Goal: Navigation & Orientation: Find specific page/section

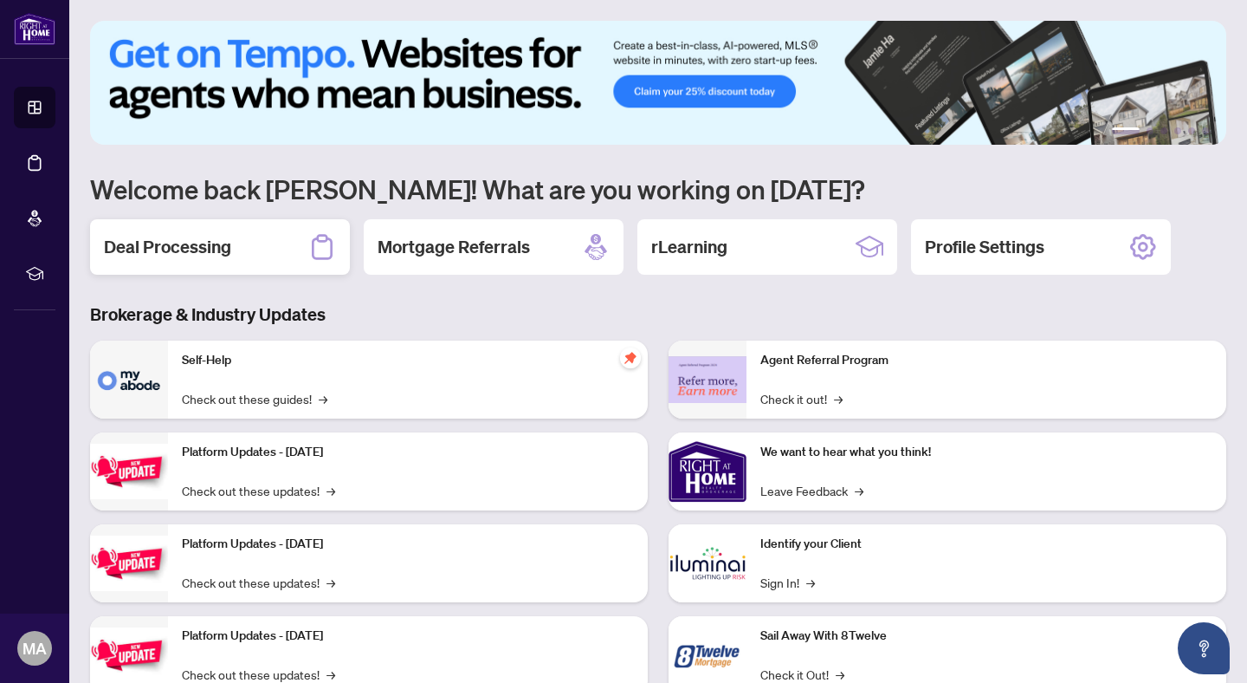
click at [201, 233] on div "Deal Processing" at bounding box center [220, 246] width 260 height 55
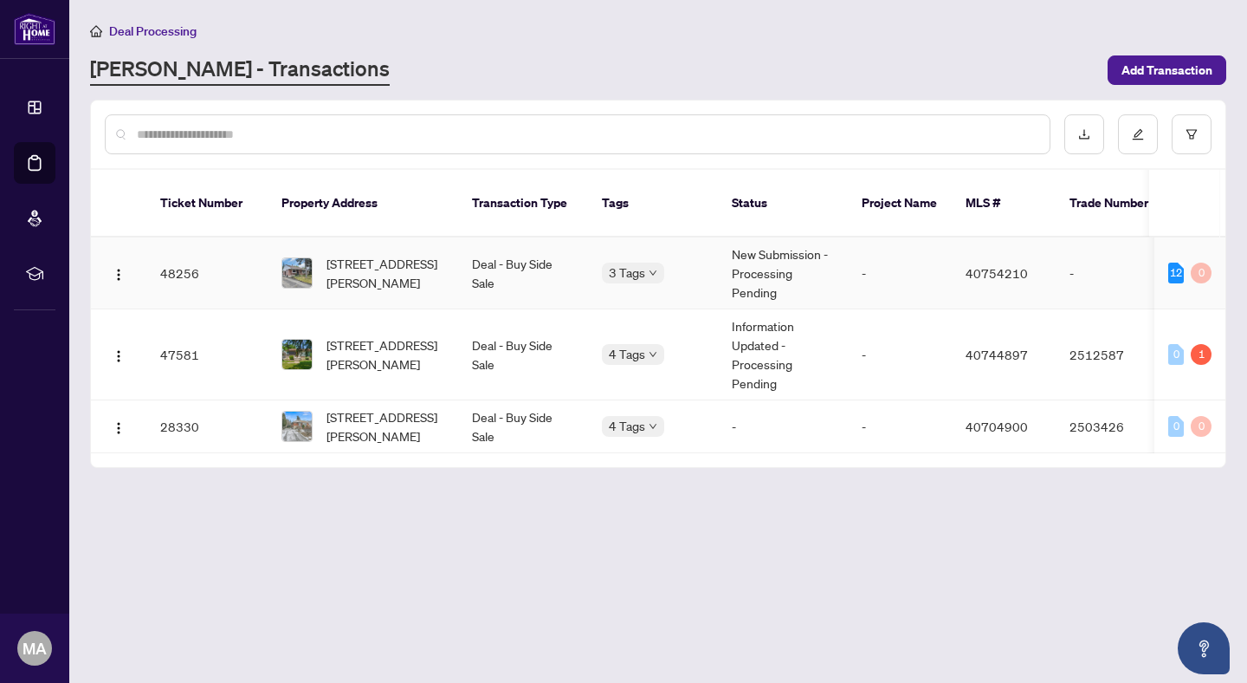
click at [497, 264] on td "Deal - Buy Side Sale" at bounding box center [523, 273] width 130 height 72
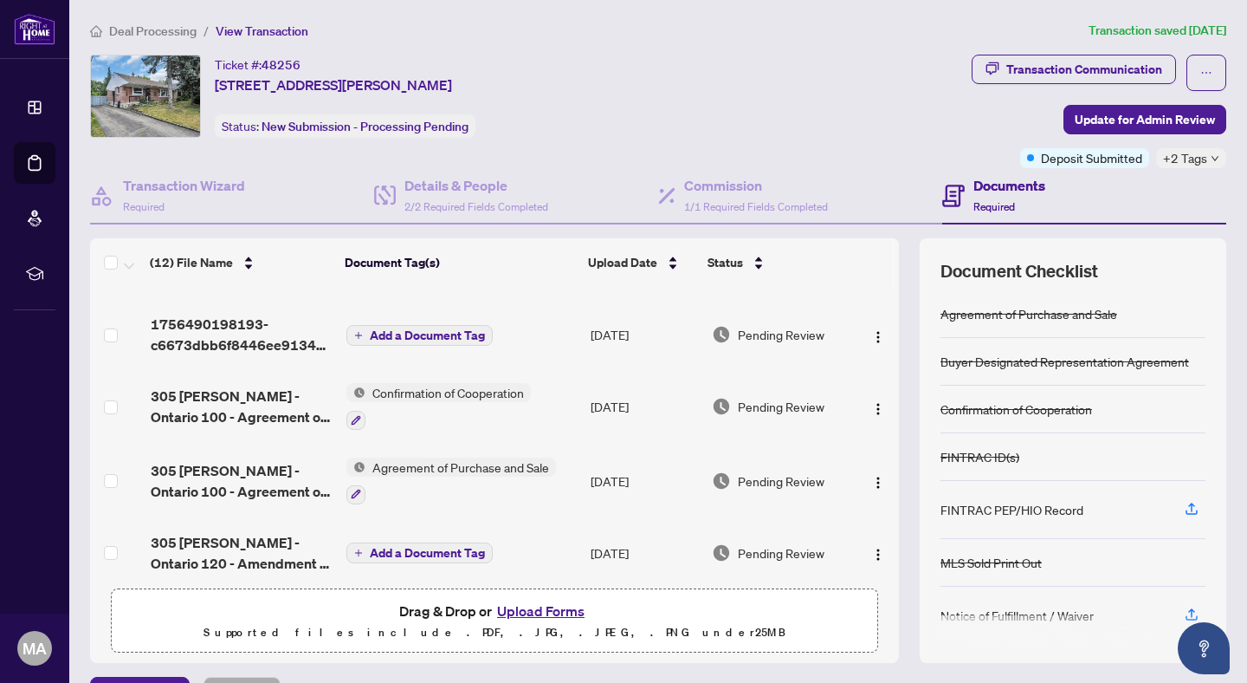
scroll to position [555, 0]
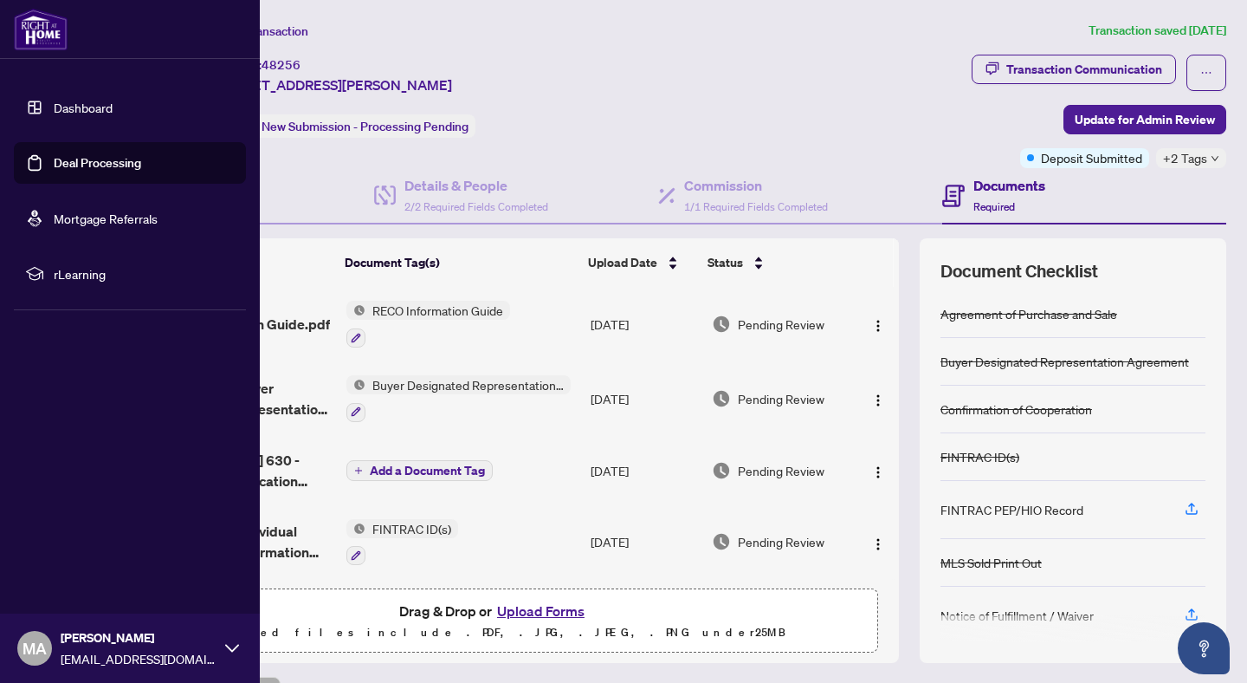
click at [58, 111] on link "Dashboard" at bounding box center [83, 108] width 59 height 16
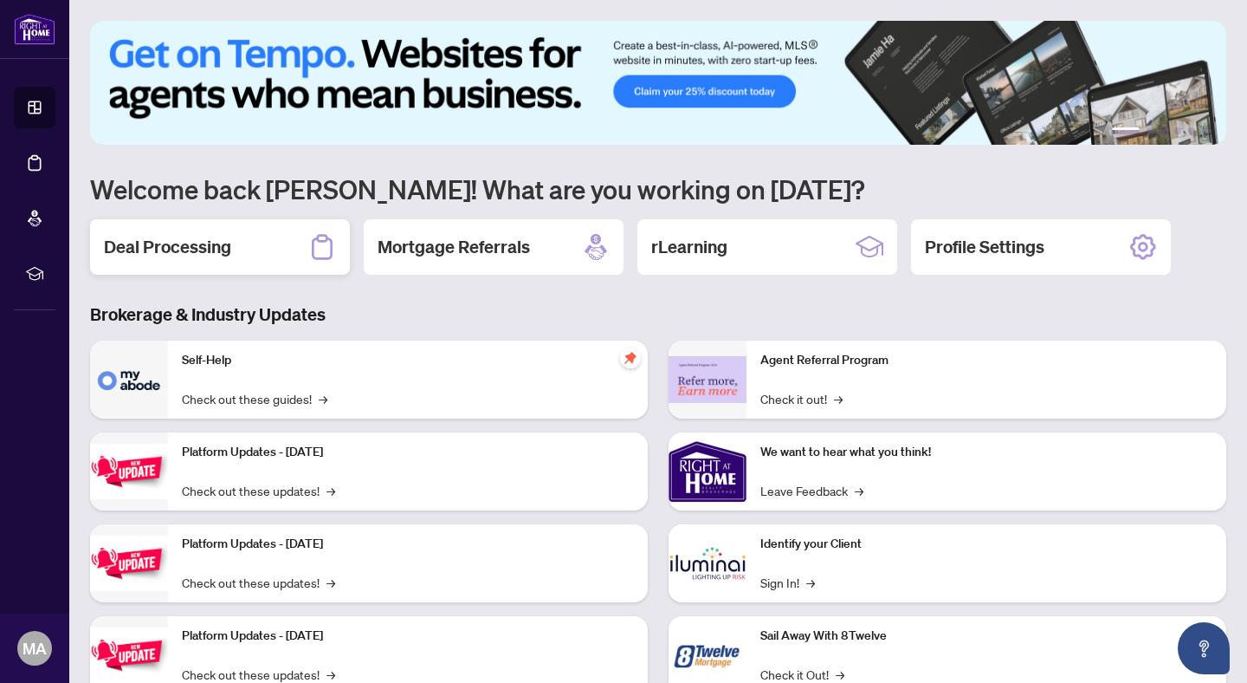
click at [236, 266] on div "Deal Processing" at bounding box center [220, 246] width 260 height 55
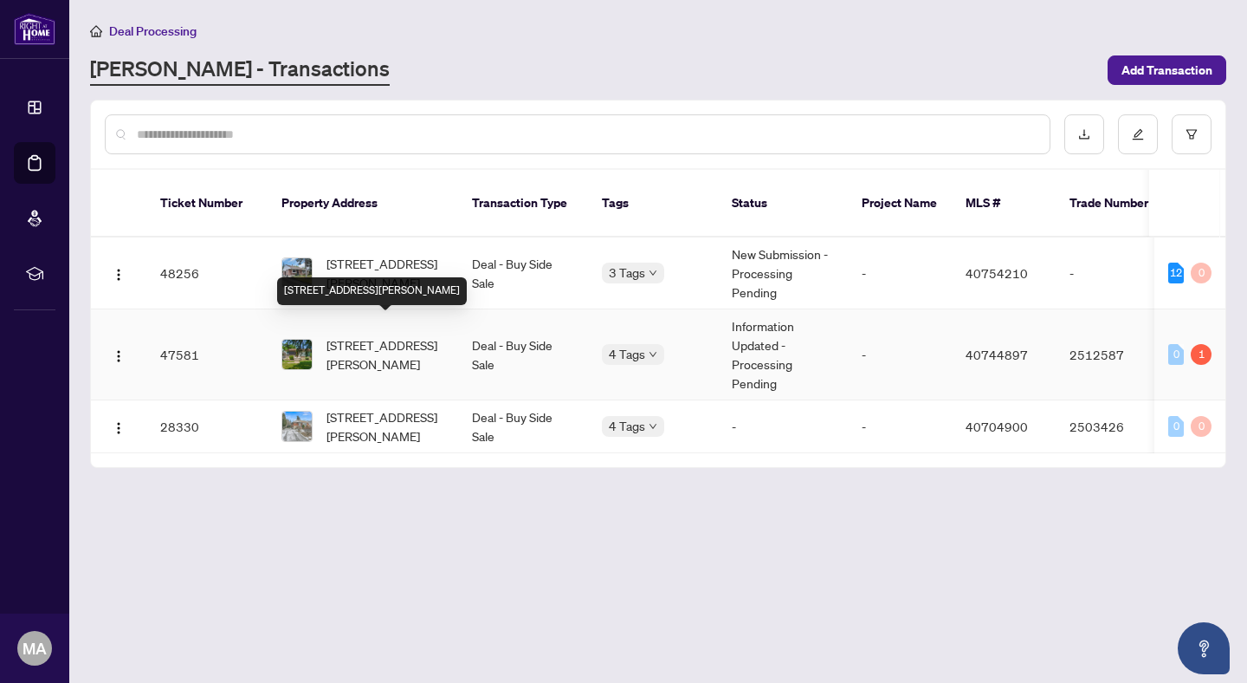
click at [353, 335] on span "[STREET_ADDRESS][PERSON_NAME]" at bounding box center [386, 354] width 118 height 38
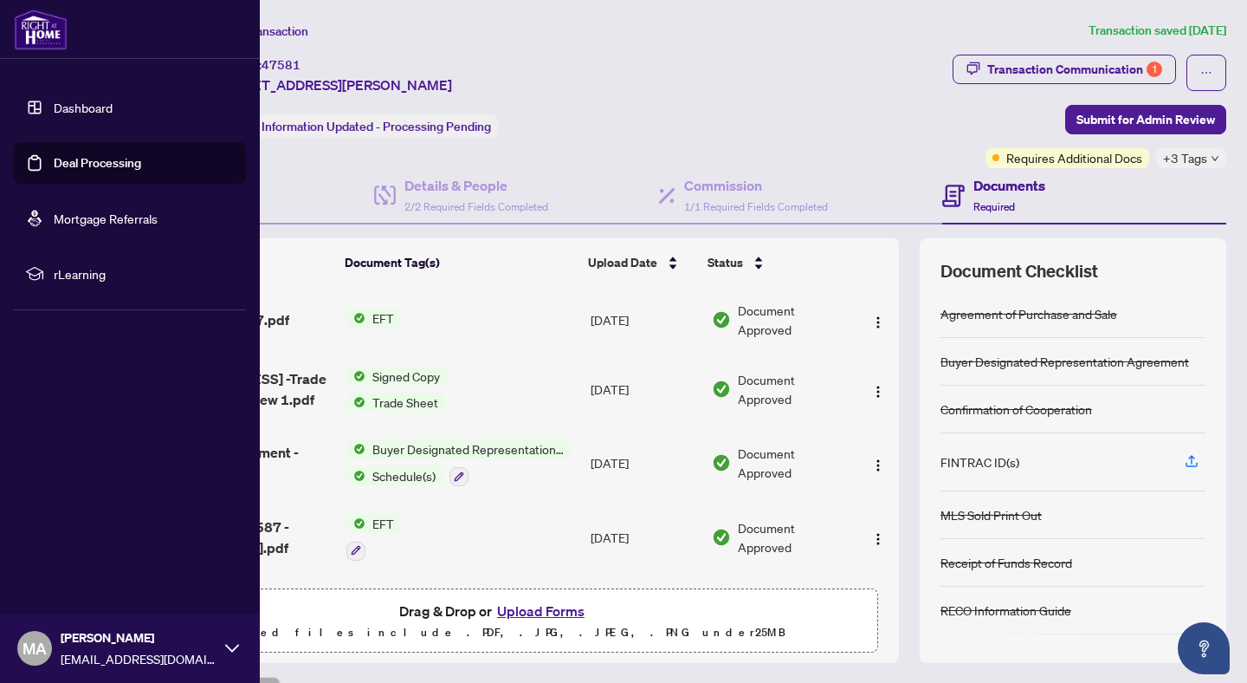
click at [54, 110] on link "Dashboard" at bounding box center [83, 108] width 59 height 16
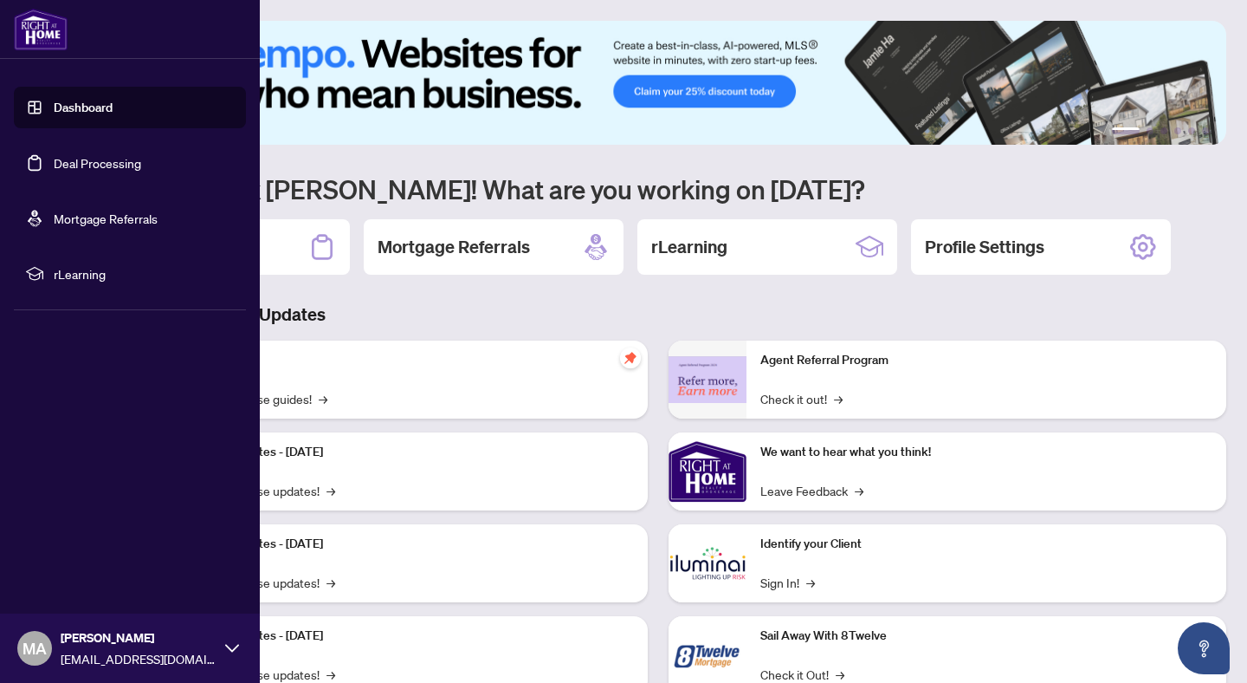
click at [233, 645] on icon at bounding box center [232, 648] width 14 height 14
click at [84, 549] on span "Logout" at bounding box center [69, 545] width 39 height 28
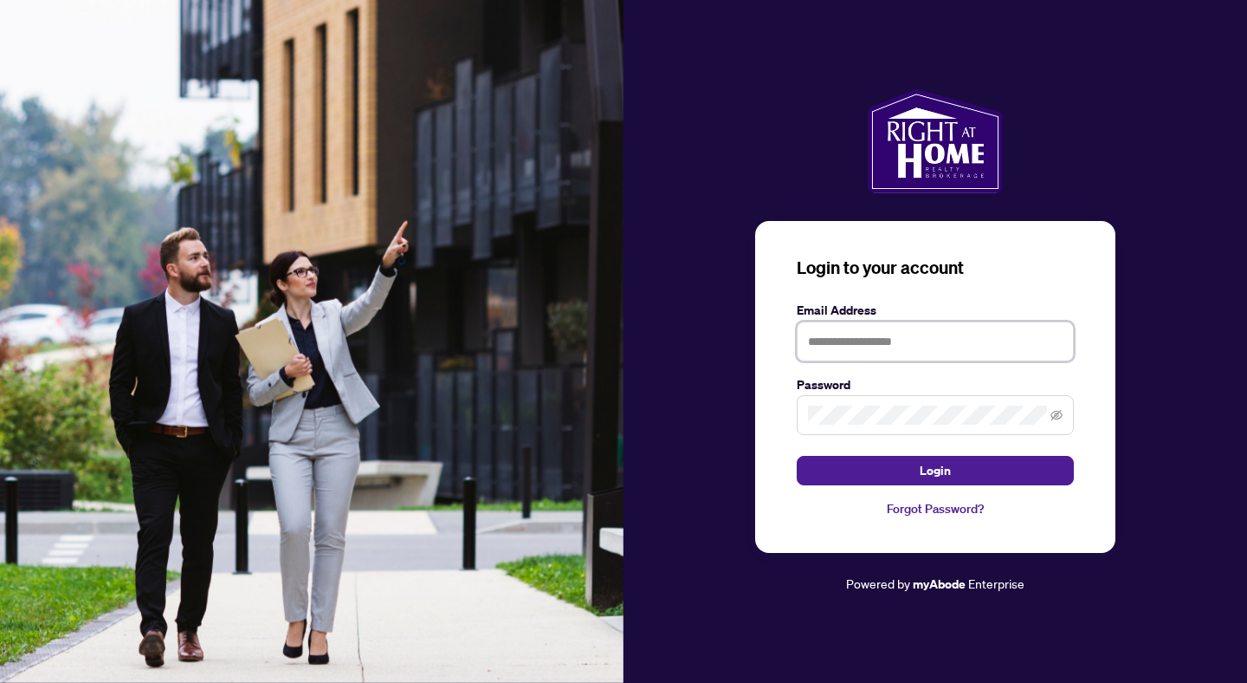
click at [837, 342] on input "text" at bounding box center [935, 341] width 277 height 40
type input "**********"
click at [797, 456] on button "Login" at bounding box center [935, 470] width 277 height 29
